Goal: Find specific page/section: Find specific page/section

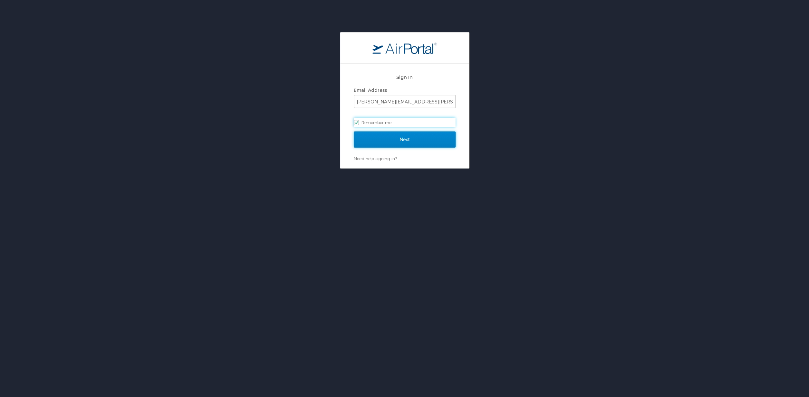
click at [407, 141] on input "Next" at bounding box center [405, 140] width 102 height 16
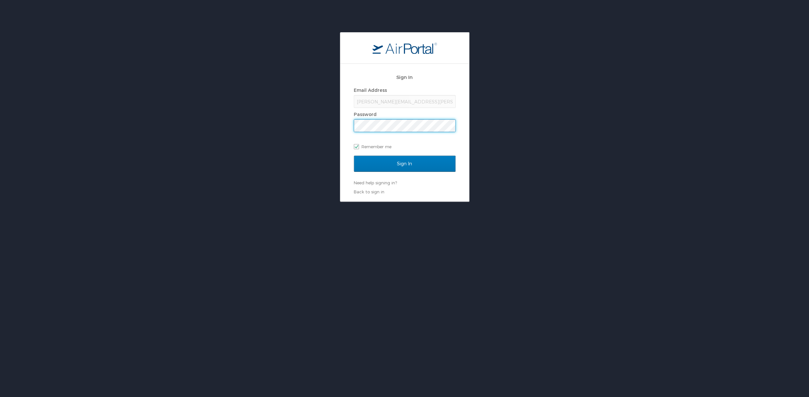
click at [354, 156] on input "Sign In" at bounding box center [405, 164] width 102 height 16
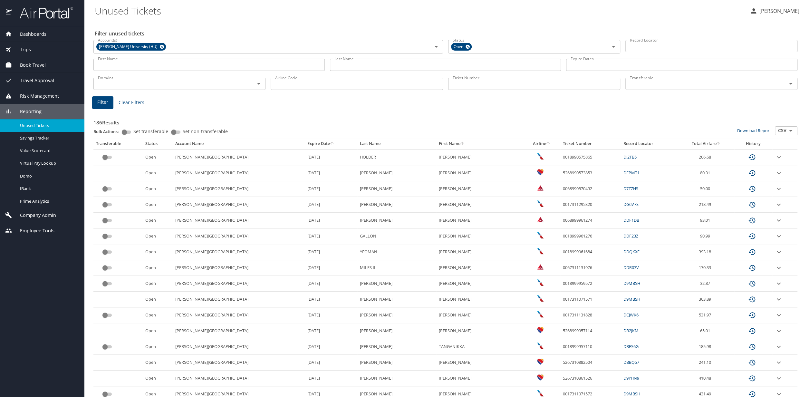
click at [38, 217] on span "Company Admin" at bounding box center [34, 215] width 44 height 7
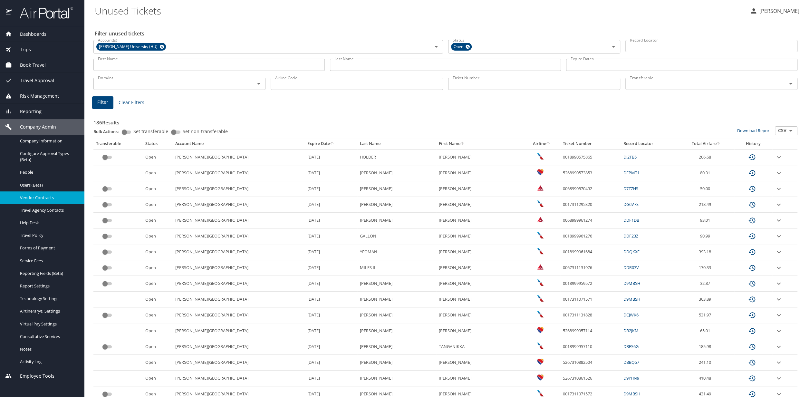
click at [33, 199] on span "Vendor Contracts" at bounding box center [48, 198] width 57 height 6
